Goal: Contribute content: Contribute content

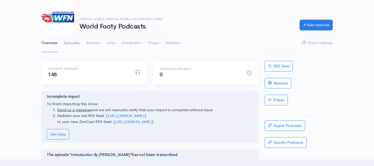
scroll to position [32, 0]
click at [77, 42] on link "Episodes" at bounding box center [72, 42] width 16 height 19
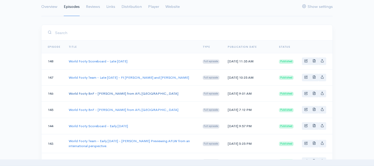
scroll to position [68, 0]
click at [130, 95] on link "World Footy BnF - [PERSON_NAME] from AFL [GEOGRAPHIC_DATA]" at bounding box center [124, 92] width 110 height 4
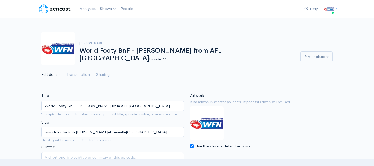
drag, startPoint x: 137, startPoint y: 106, endPoint x: 42, endPoint y: 106, distance: 94.4
click at [42, 106] on input "World Footy BnF - [PERSON_NAME] from AFL [GEOGRAPHIC_DATA]" at bounding box center [112, 105] width 143 height 11
click at [56, 8] on img at bounding box center [54, 9] width 33 height 10
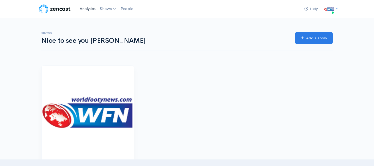
click at [86, 7] on link "Analytics" at bounding box center [88, 8] width 20 height 11
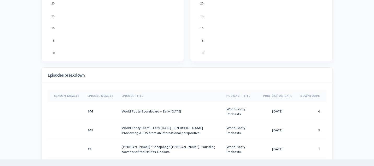
scroll to position [206, 0]
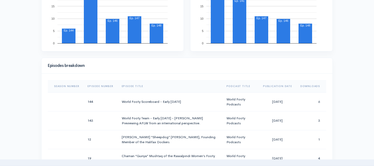
click at [311, 87] on th "Downloads" at bounding box center [312, 86] width 30 height 13
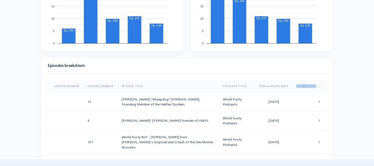
click at [311, 87] on th "Downloads" at bounding box center [310, 86] width 34 height 13
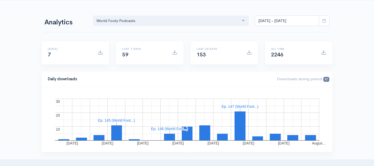
scroll to position [16, 0]
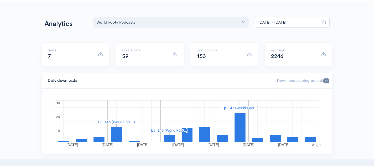
click at [325, 20] on icon at bounding box center [325, 22] width 4 height 4
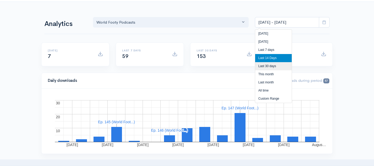
click at [273, 67] on li "Last 30 days" at bounding box center [274, 66] width 37 height 8
type input "Jul 30, 2025 - Aug 28, 2025"
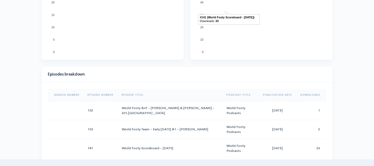
scroll to position [207, 0]
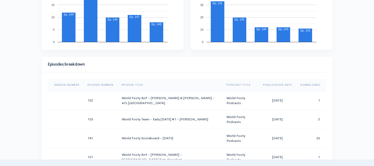
click at [314, 86] on th "Downloads" at bounding box center [312, 84] width 30 height 13
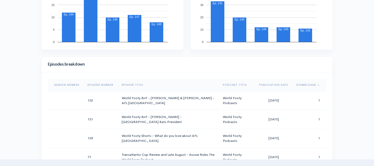
click at [314, 86] on th "Downloads" at bounding box center [310, 84] width 34 height 13
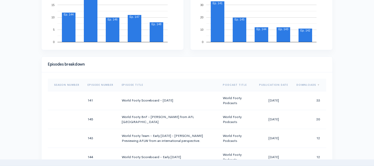
scroll to position [0, 0]
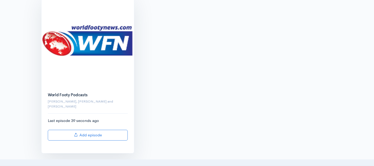
scroll to position [72, 0]
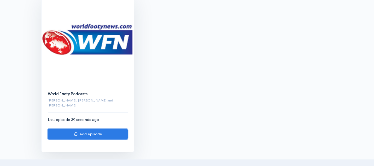
click at [91, 128] on link "Add episode" at bounding box center [88, 133] width 80 height 11
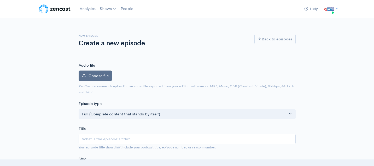
click at [104, 77] on span "Choose file" at bounding box center [99, 75] width 20 height 5
click at [0, 0] on input "Choose file" at bounding box center [0, 0] width 0 height 0
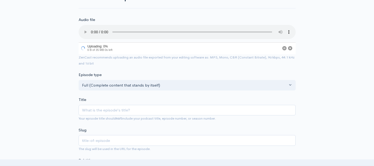
scroll to position [47, 0]
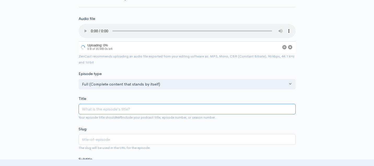
click at [131, 109] on input "Title" at bounding box center [187, 109] width 217 height 11
paste input "World Footy BnF - [PERSON_NAME] from AFL [GEOGRAPHIC_DATA]"
type input "World Footy BnF - [PERSON_NAME] from AFL [GEOGRAPHIC_DATA]"
type input "world-footy-bnf-[PERSON_NAME]-from-afl-[GEOGRAPHIC_DATA]"
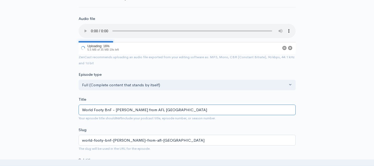
drag, startPoint x: 173, startPoint y: 109, endPoint x: 116, endPoint y: 110, distance: 57.3
click at [116, 110] on input "World Footy BnF - [PERSON_NAME] from AFL [GEOGRAPHIC_DATA]" at bounding box center [187, 109] width 217 height 11
type input "World Footy BnF - T"
type input "world-footy-bnf-t"
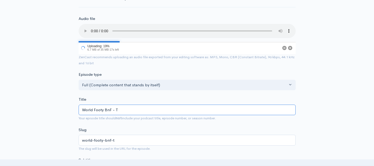
type input "World Footy BnF -"
type input "world-footy-bnf"
type input "World Footy BnF - P"
type input "world-footy-bnf-p"
type input "World Footy BnF - Pa"
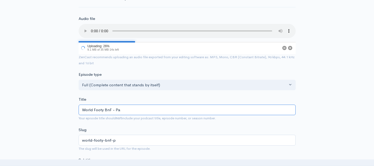
type input "world-footy-bnf-pa"
type input "World Footy BnF - Pau"
type input "world-footy-bnf-pau"
type input "World Footy BnF - [PERSON_NAME]"
type input "world-footy-bnf-[PERSON_NAME]"
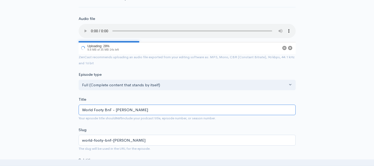
type input "World Footy BnF - [PERSON_NAME] re"
type input "world-footy-bnf-[PERSON_NAME]"
type input "World Footy BnF - [PERSON_NAME]"
type input "world-footy-bnf-[PERSON_NAME]"
type input "World Footy BnF - [PERSON_NAME] re"
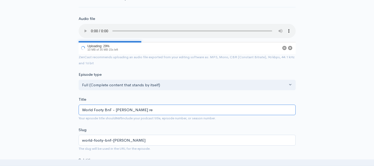
type input "world-footy-bnf-[PERSON_NAME]"
type input "World Footy BnF - [PERSON_NAME]"
type input "world-footy-bnf-[PERSON_NAME]"
type input "World Footy BnF - [PERSON_NAME]"
type input "world-footy-bnf-[PERSON_NAME]"
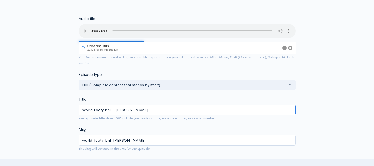
type input "World Footy BnF - [PERSON_NAME]"
type input "world-footy-bnf-[PERSON_NAME]"
type input "World Footy BnF - [PERSON_NAME]"
type input "world-footy-bnf-[PERSON_NAME]"
type input "World Footy BnF - [PERSON_NAME]"
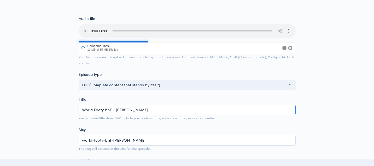
type input "world-footy-bnf-[PERSON_NAME]"
type input "World Footy BnF - [PERSON_NAME]"
type input "world-footy-bnf-[PERSON_NAME]"
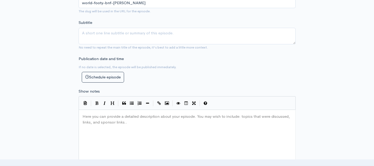
scroll to position [189, 0]
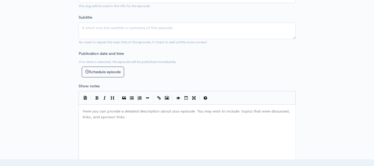
type input "World Footy BnF - [PERSON_NAME]"
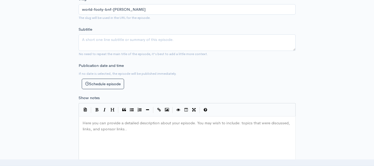
scroll to position [201, 0]
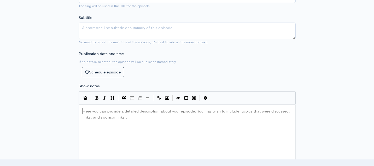
click at [121, 108] on pre "Here you can provide a detailed description about your episode. You may wish to…" at bounding box center [188, 108] width 212 height 0
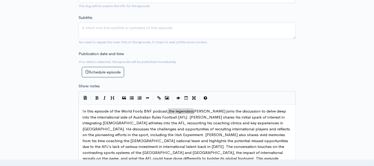
type textarea "the legendary"
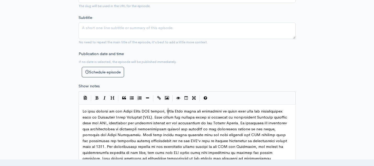
scroll to position [2, 1]
click at [149, 117] on span at bounding box center [186, 137] width 206 height 58
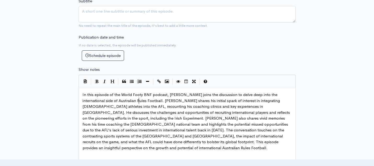
scroll to position [218, 0]
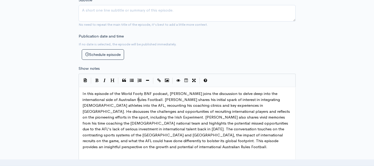
click at [105, 116] on span "In this episode of the World Footy BNF podcast, [PERSON_NAME] joins the discuss…" at bounding box center [187, 120] width 209 height 58
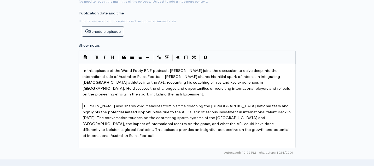
scroll to position [245, 0]
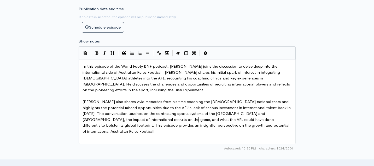
click at [198, 120] on span "[PERSON_NAME] also shares vivid memories from his time coaching the [DEMOGRAPHI…" at bounding box center [187, 116] width 209 height 35
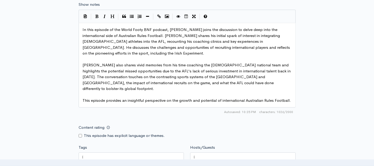
scroll to position [291, 0]
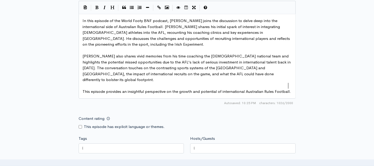
click at [292, 88] on pre "This episode provides an insightful perspective on the growth and potential of …" at bounding box center [188, 91] width 212 height 6
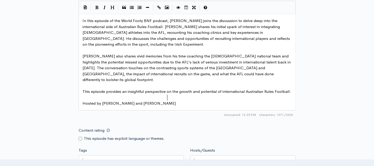
scroll to position [324, 0]
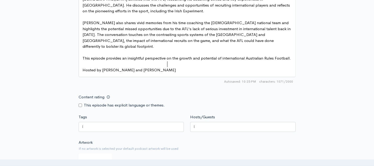
type textarea "Hosted by [PERSON_NAME] and [PERSON_NAME]"
click at [263, 122] on div at bounding box center [243, 127] width 106 height 10
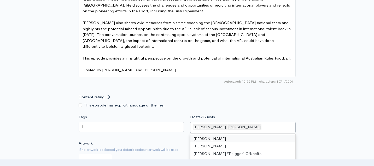
click at [195, 92] on div "Content rating This episode has explicit language or themes." at bounding box center [188, 100] width 224 height 16
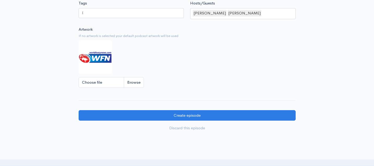
scroll to position [438, 0]
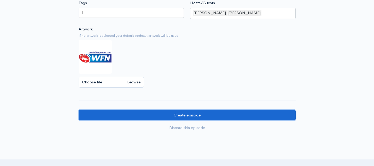
click at [189, 110] on input "Create episode" at bounding box center [187, 115] width 217 height 11
